Goal: Browse casually: Explore the website without a specific task or goal

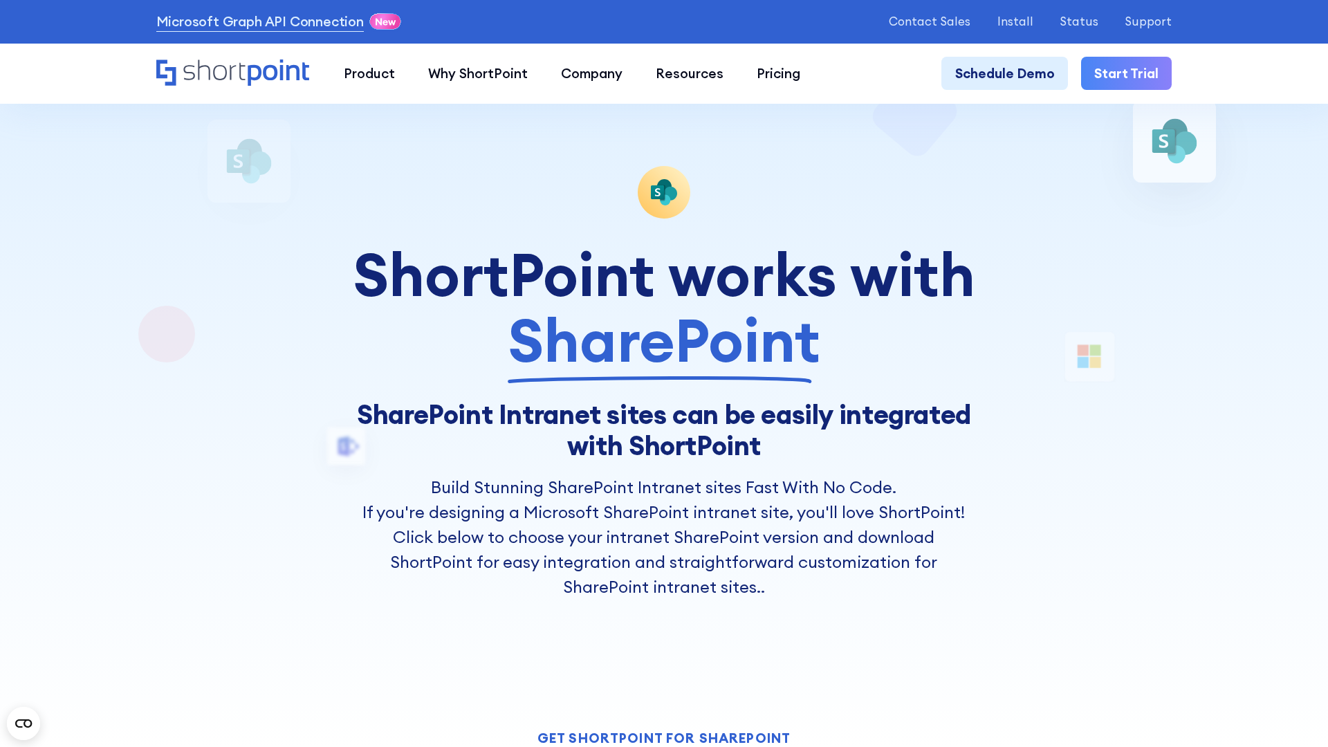
scroll to position [9857, 0]
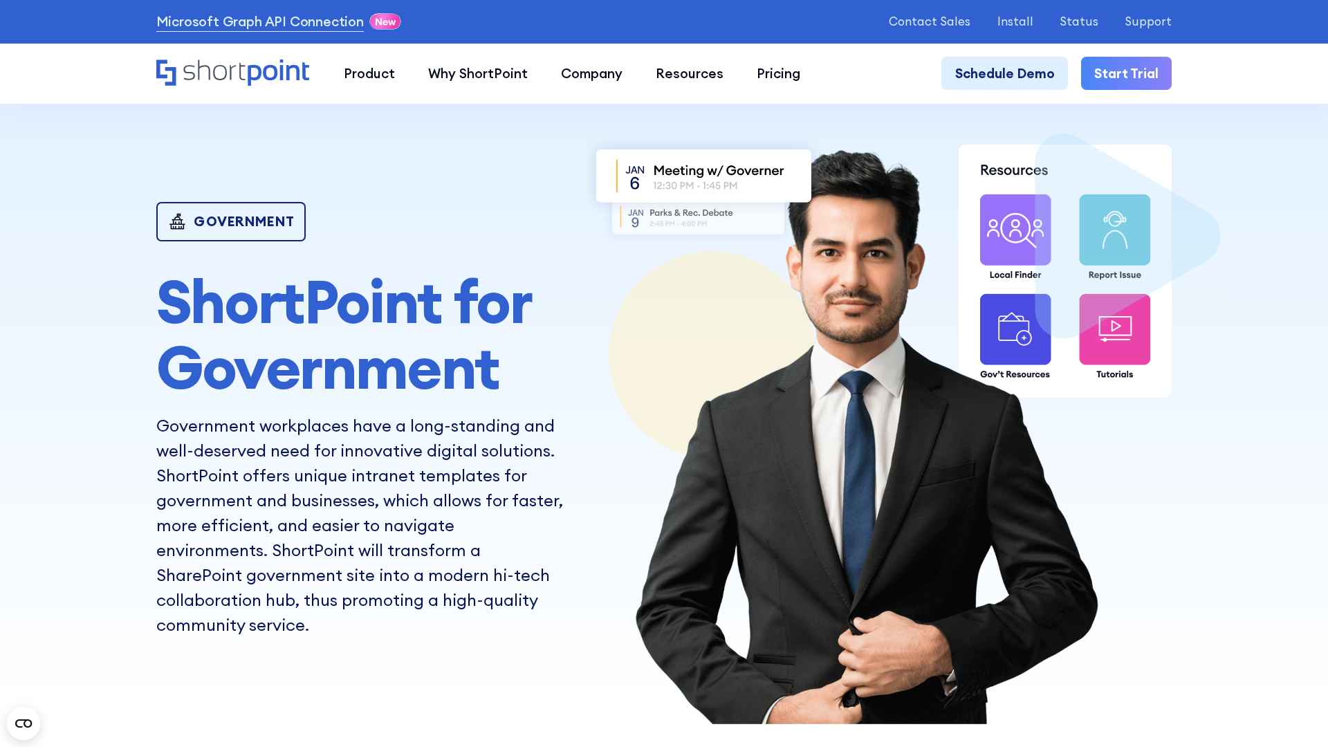
scroll to position [7091, 0]
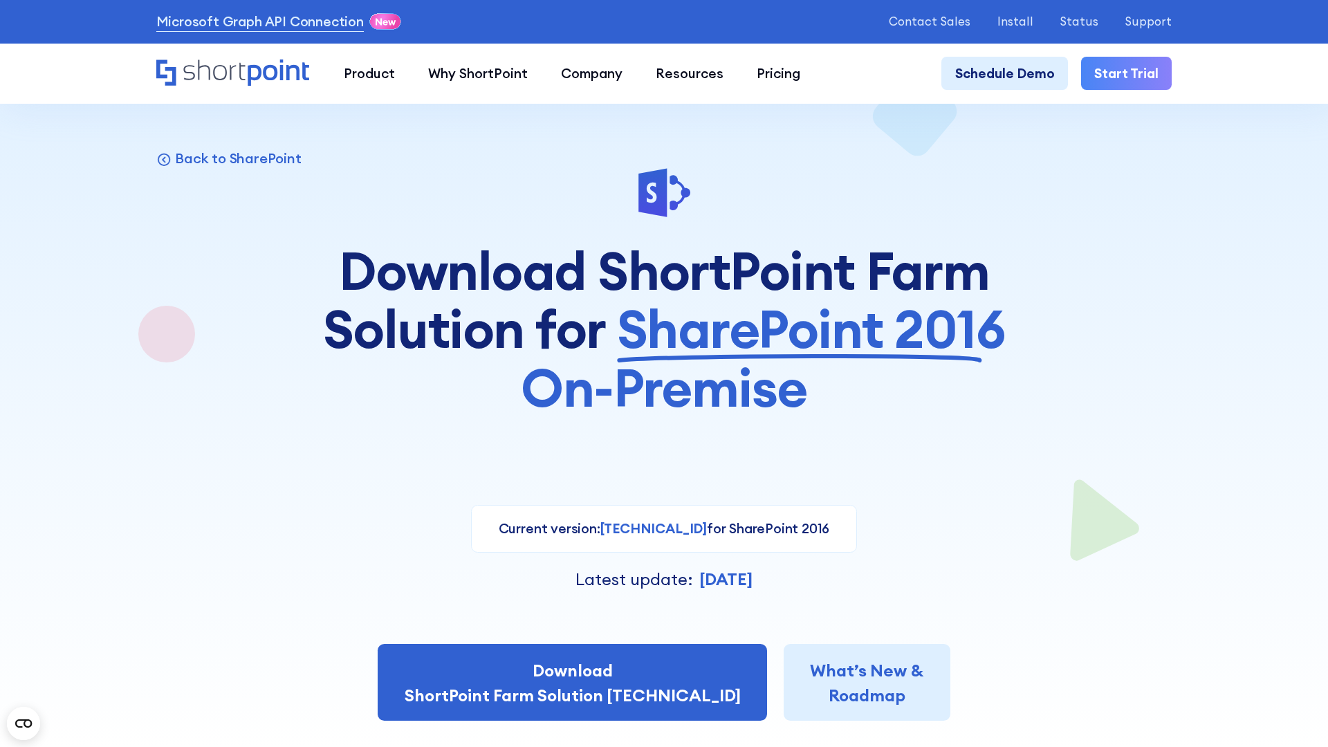
scroll to position [9943, 0]
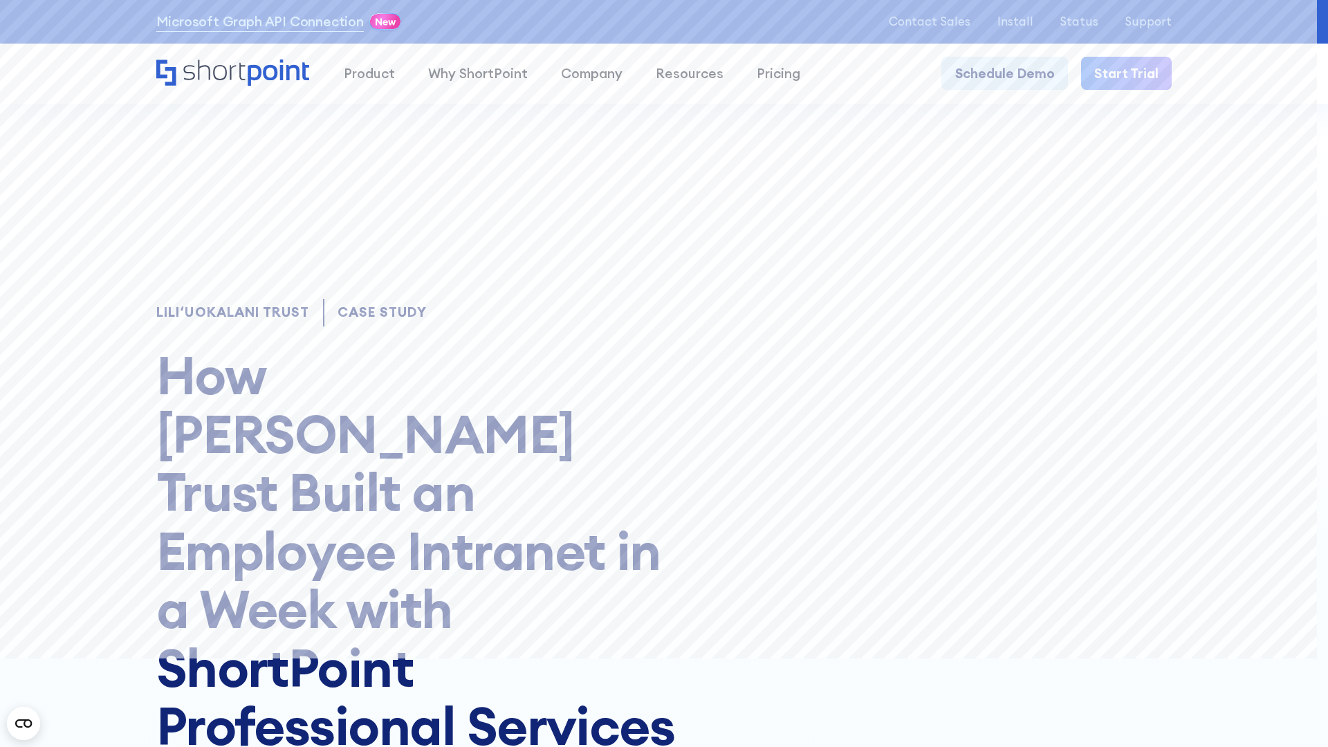
scroll to position [14655, 0]
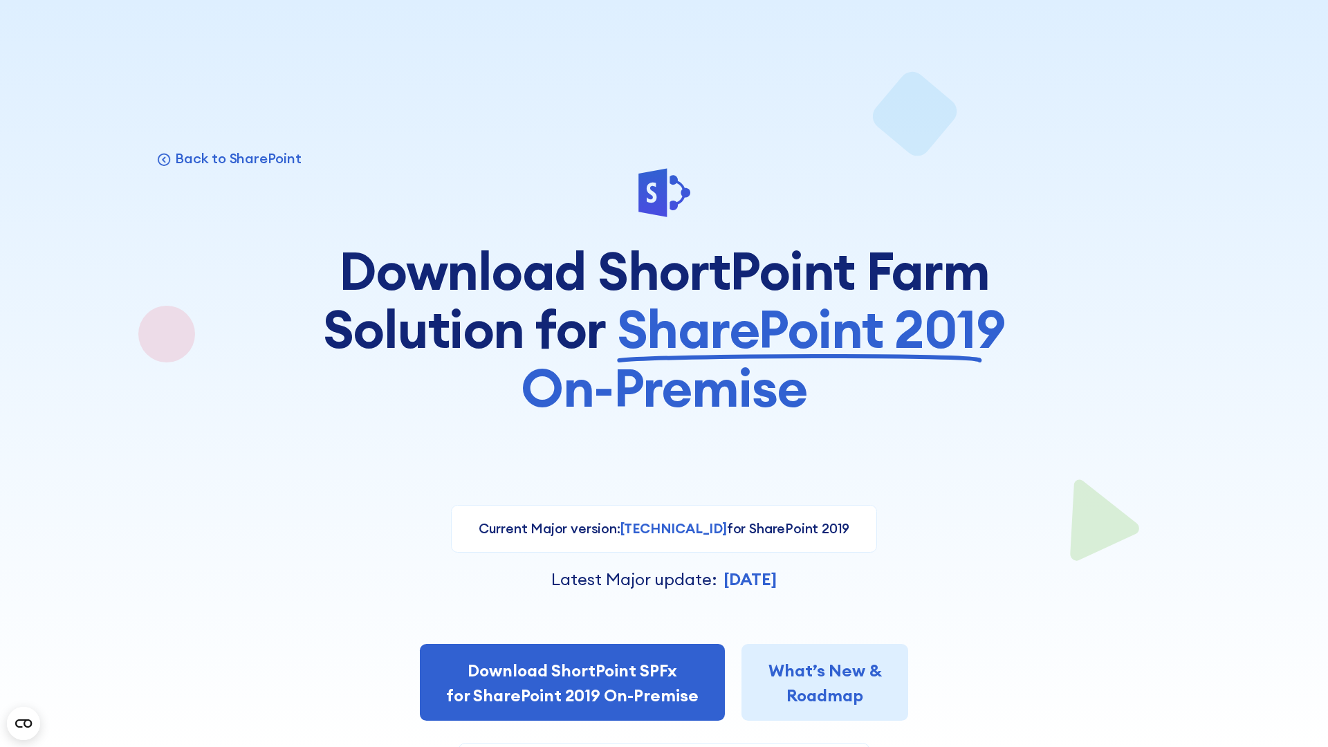
scroll to position [10969, 0]
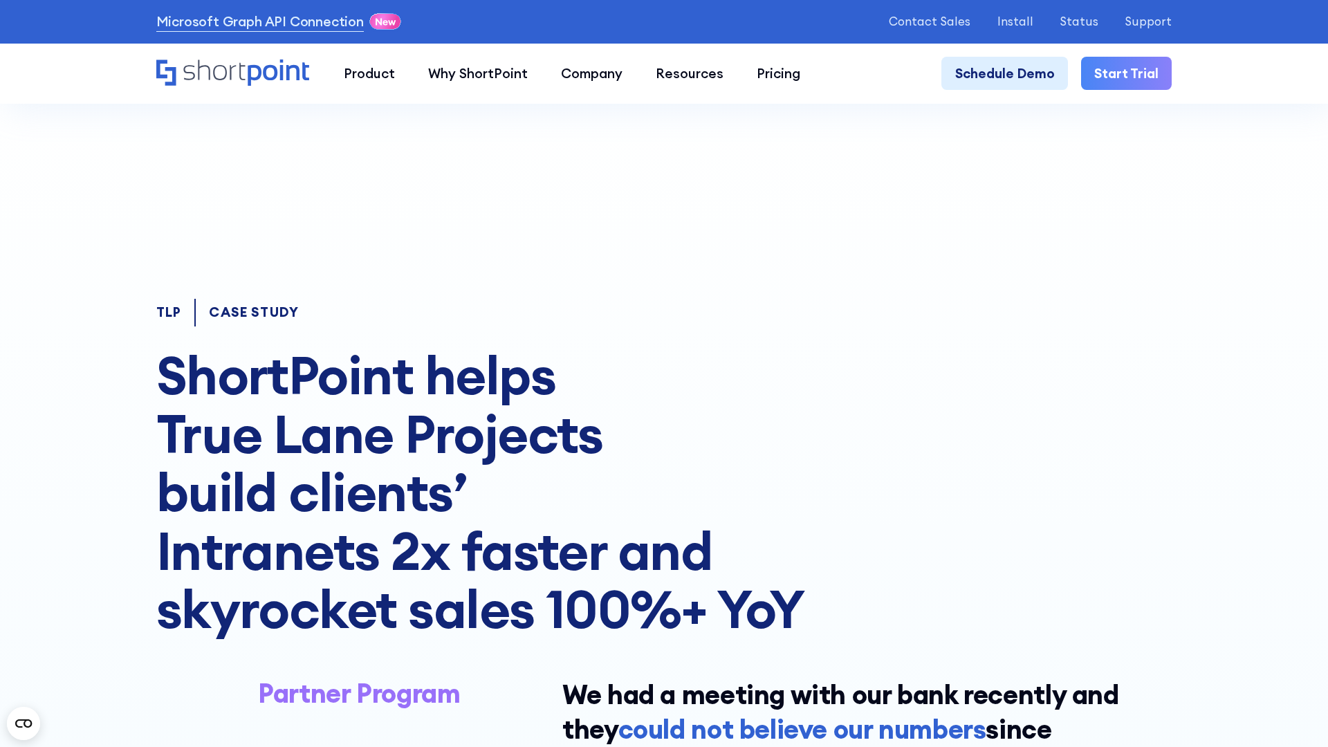
scroll to position [8994, 0]
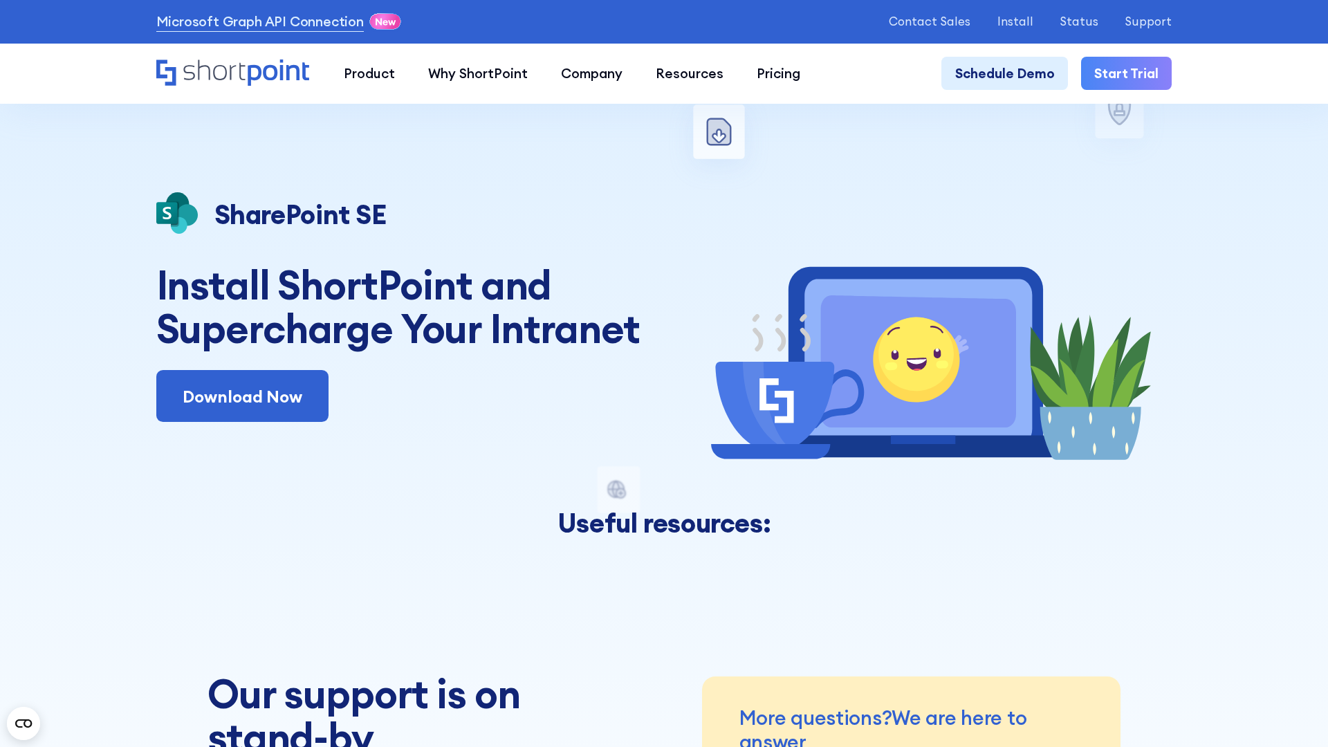
scroll to position [18252, 0]
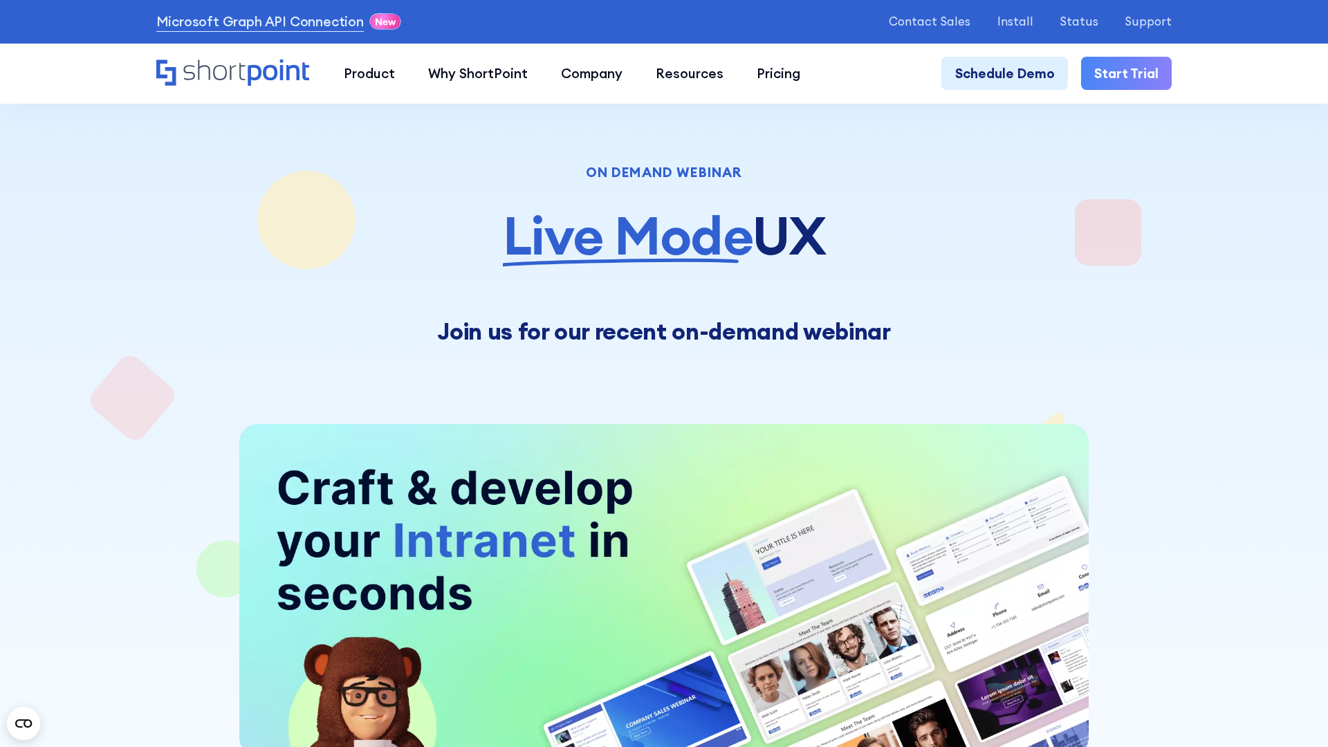
scroll to position [14499, 0]
